Goal: Navigation & Orientation: Find specific page/section

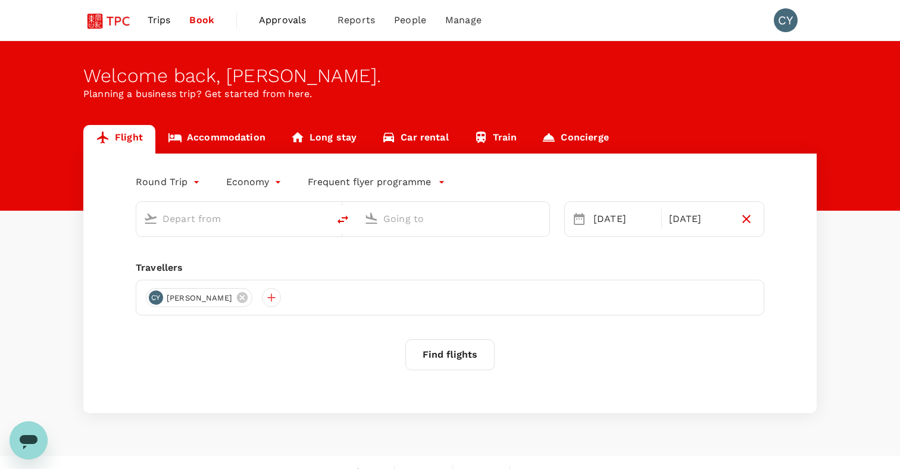
click at [299, 16] on span "Approvals" at bounding box center [288, 20] width 59 height 14
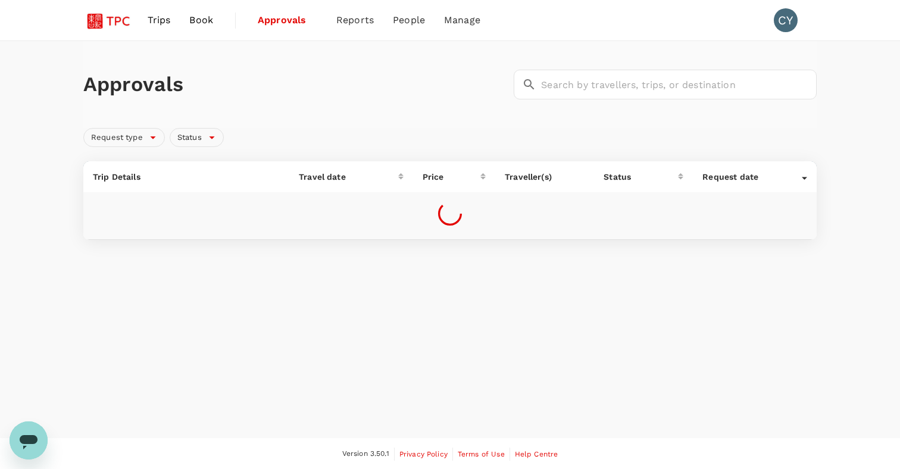
click at [277, 18] on span "Approvals" at bounding box center [287, 20] width 59 height 14
click at [363, 23] on span "Reports" at bounding box center [354, 20] width 37 height 14
click at [334, 71] on span "Bookings" at bounding box center [341, 66] width 42 height 14
